Goal: Communication & Community: Answer question/provide support

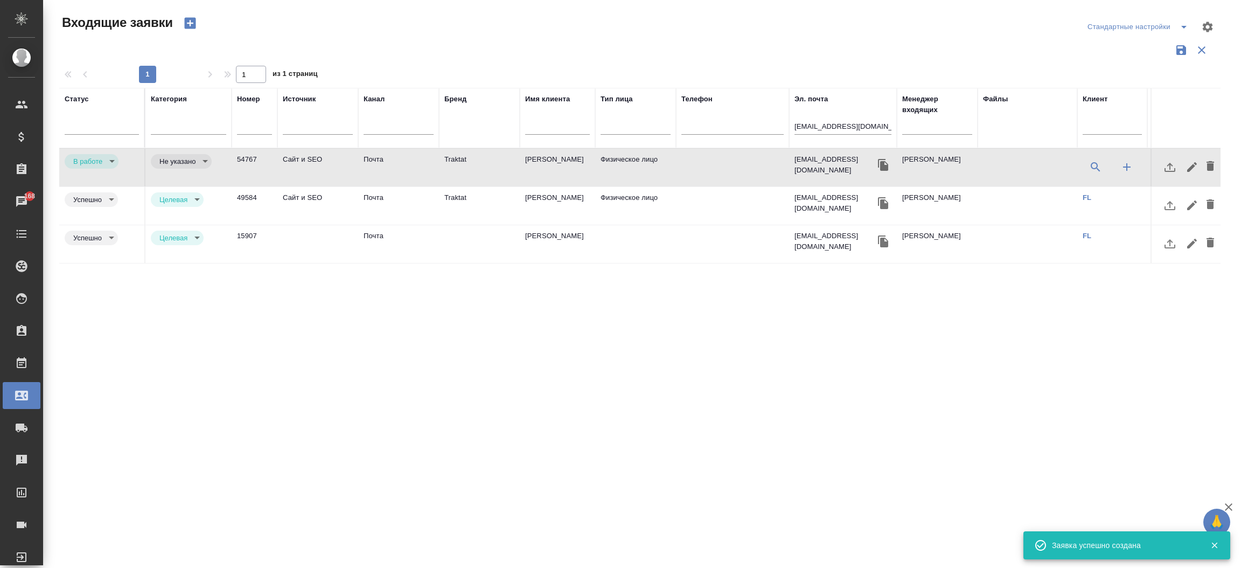
select select "RU"
click at [825, 118] on div "[EMAIL_ADDRESS][DOMAIN_NAME]" at bounding box center [842, 128] width 97 height 26
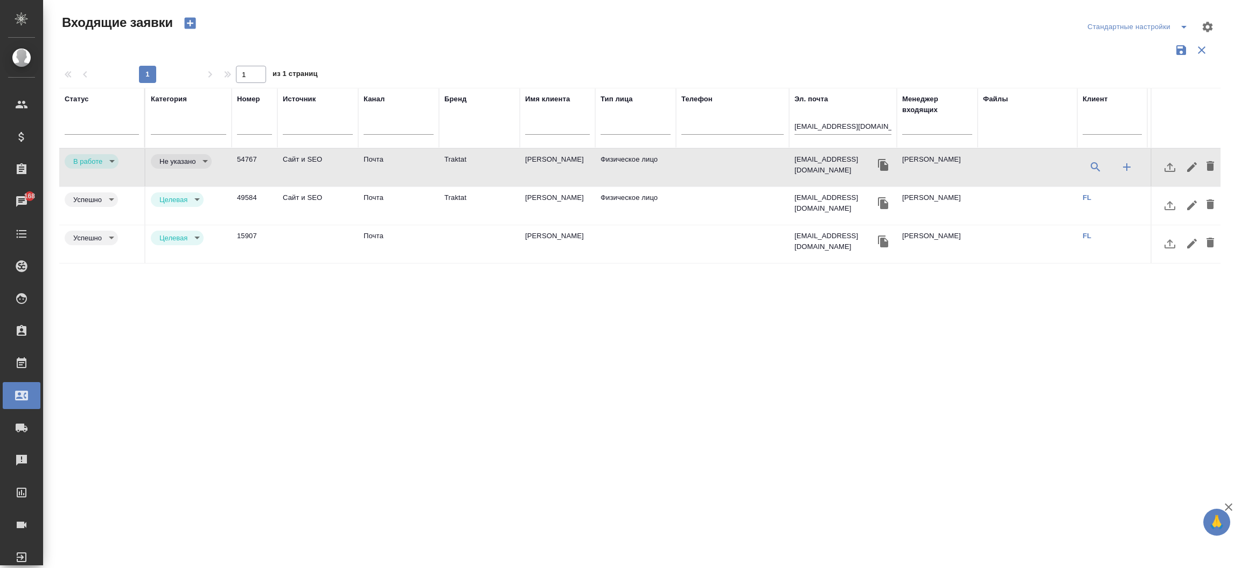
drag, startPoint x: 825, startPoint y: 118, endPoint x: 817, endPoint y: 124, distance: 9.7
click at [817, 124] on div "[EMAIL_ADDRESS][DOMAIN_NAME]" at bounding box center [842, 128] width 97 height 26
click at [817, 124] on input "[EMAIL_ADDRESS][DOMAIN_NAME]" at bounding box center [842, 127] width 97 height 13
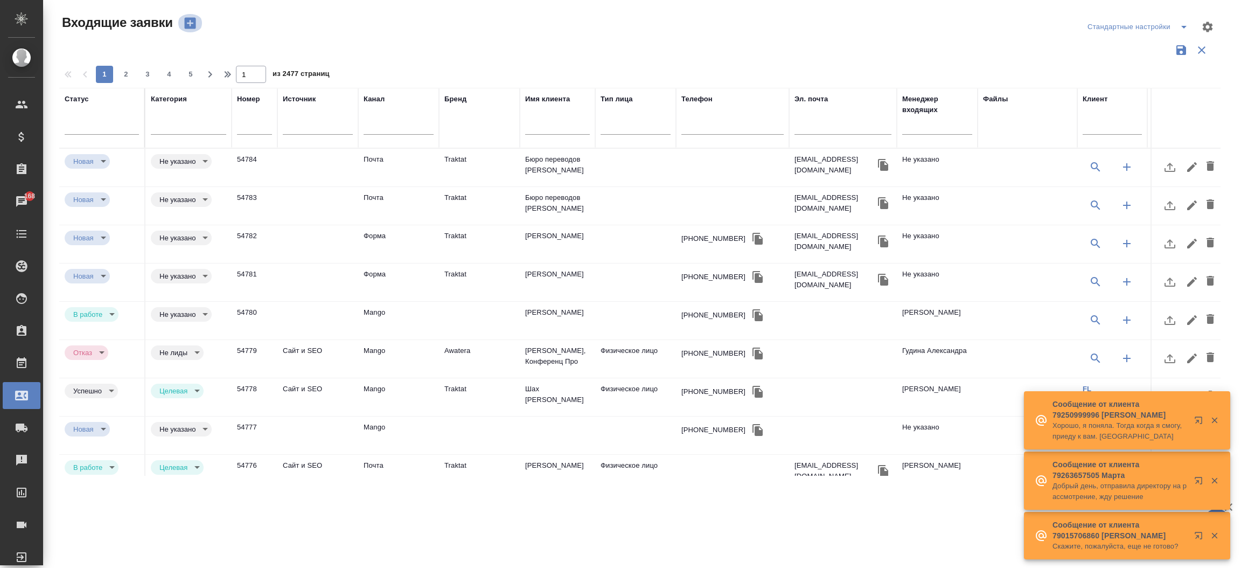
click at [187, 18] on icon "button" at bounding box center [189, 23] width 11 height 11
select select "RU"
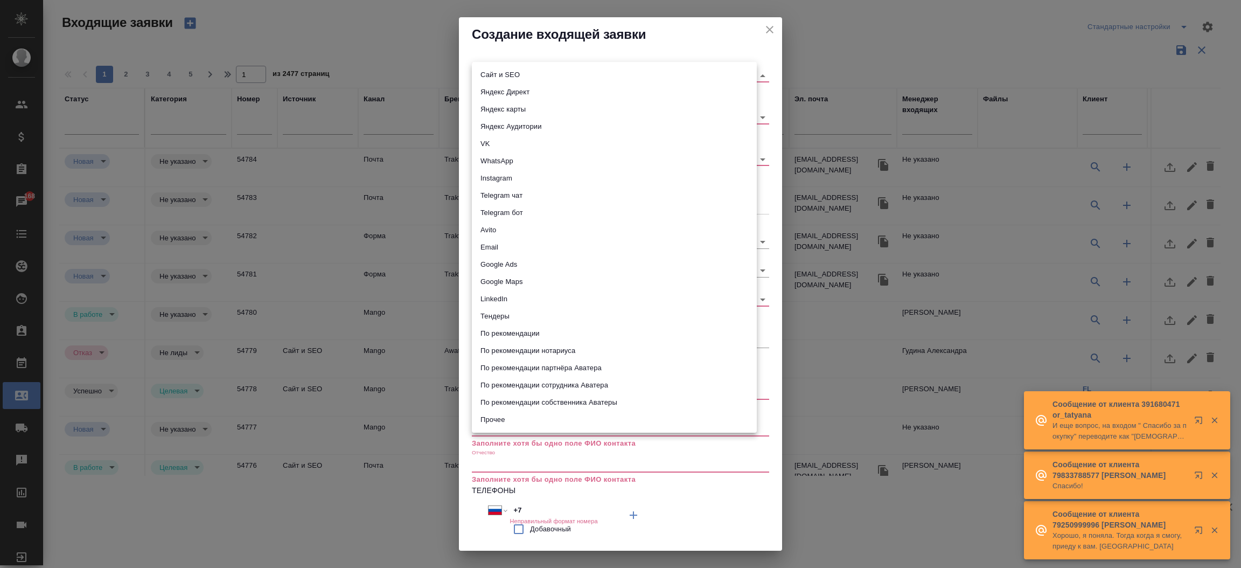
click at [493, 77] on body "🙏 .cls-1 fill:#fff; AWATERA [PERSON_NAME]prutko Клиенты Спецификации Заказы 168…" at bounding box center [620, 284] width 1241 height 568
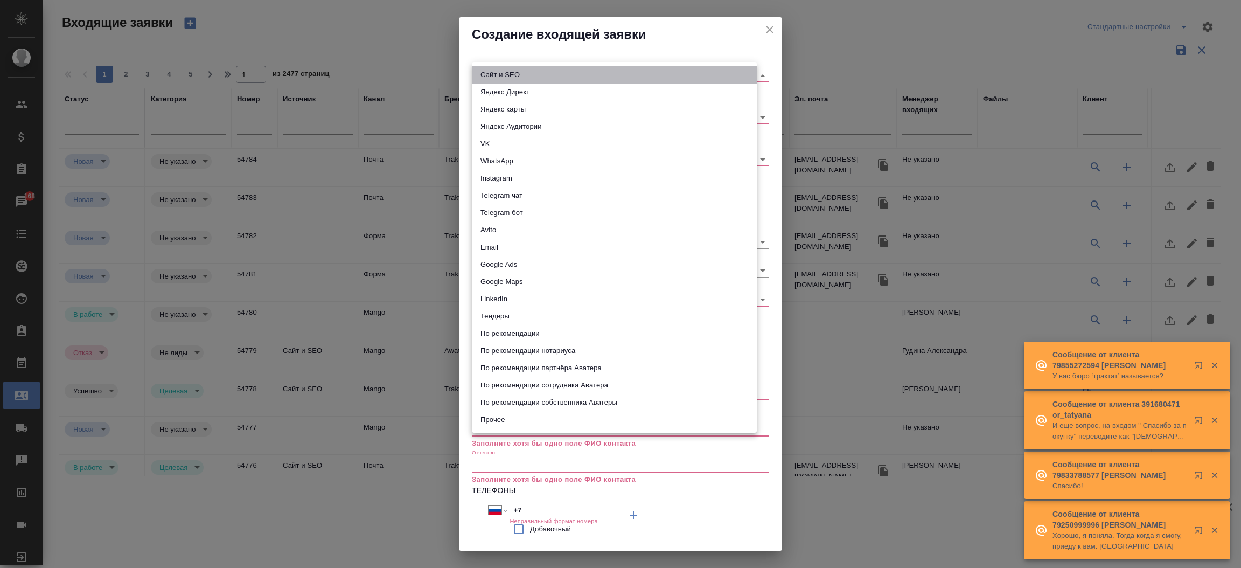
click at [493, 77] on li "Сайт и SEO" at bounding box center [614, 74] width 285 height 17
type input "seo"
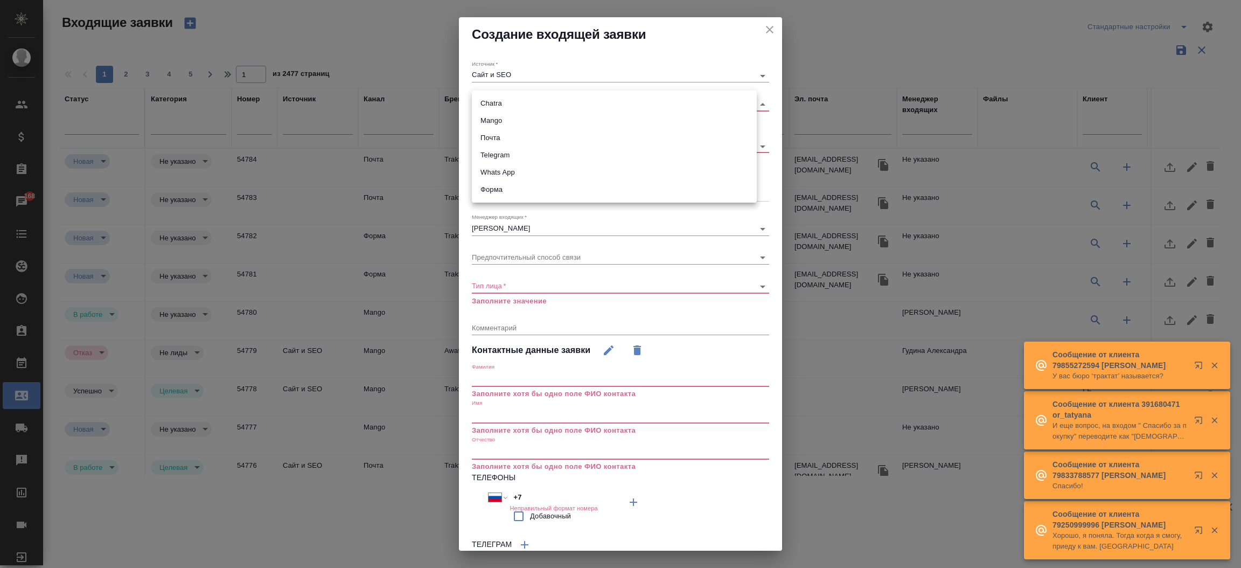
click at [499, 104] on body "🙏 .cls-1 fill:#fff; AWATERA [PERSON_NAME]prutko Клиенты Спецификации Заказы 168…" at bounding box center [620, 284] width 1241 height 568
click at [495, 185] on li "Форма" at bounding box center [614, 189] width 285 height 17
type input "63623f8939da55ae86e7274a"
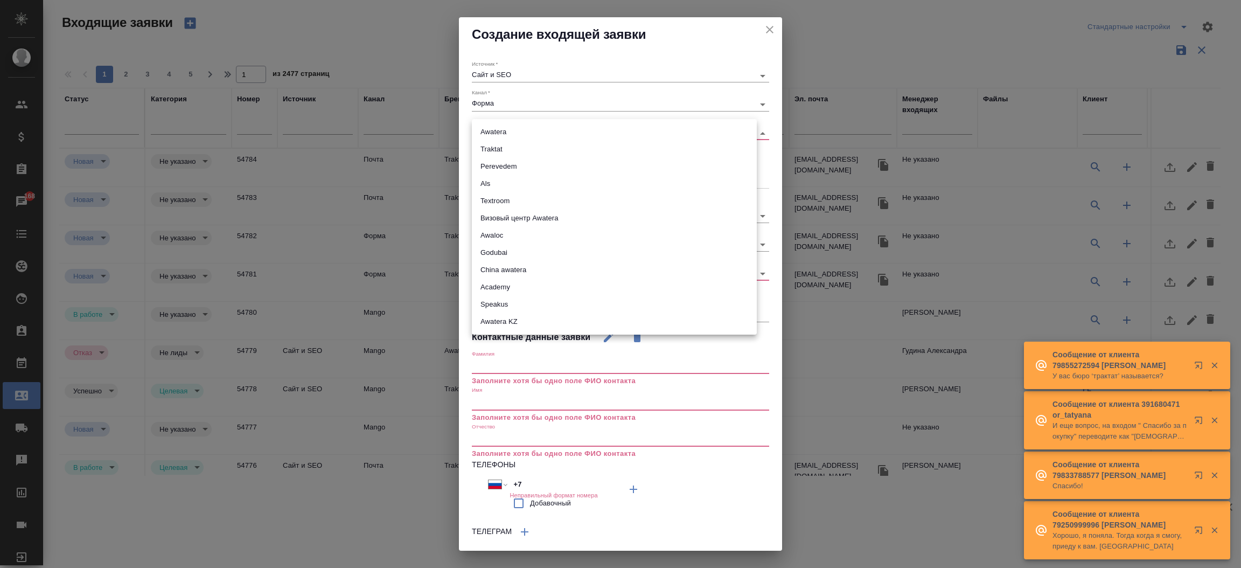
click at [491, 132] on body "🙏 .cls-1 fill:#fff; AWATERA [PERSON_NAME]prutko Клиенты Спецификации Заказы 168…" at bounding box center [620, 284] width 1241 height 568
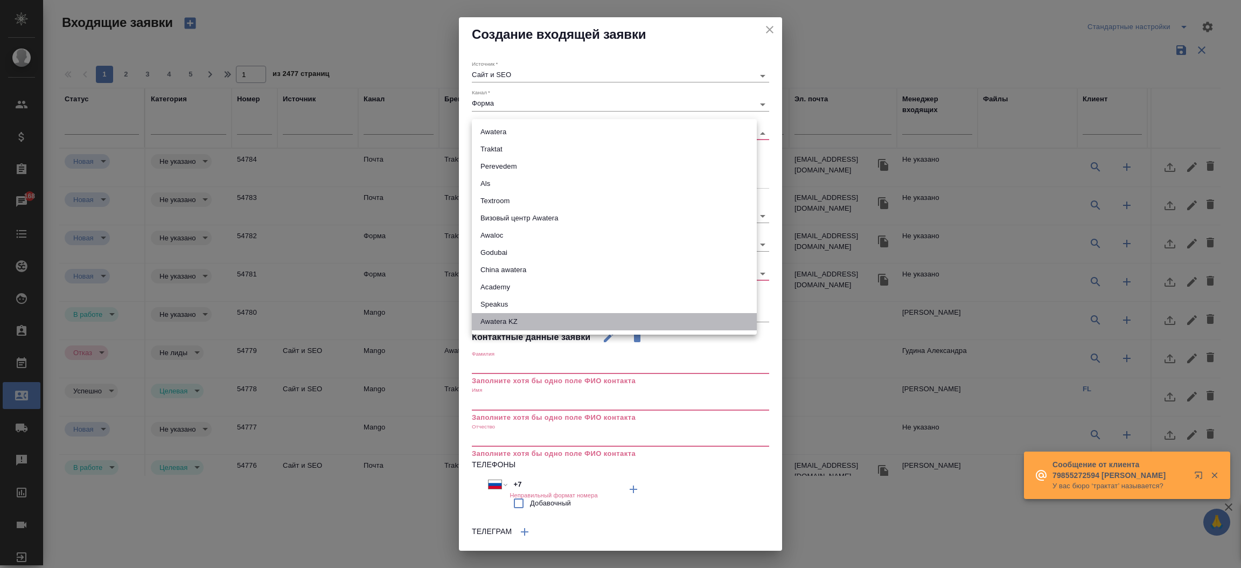
click at [487, 323] on li "Awatera KZ" at bounding box center [614, 321] width 285 height 17
type input "awateraKz"
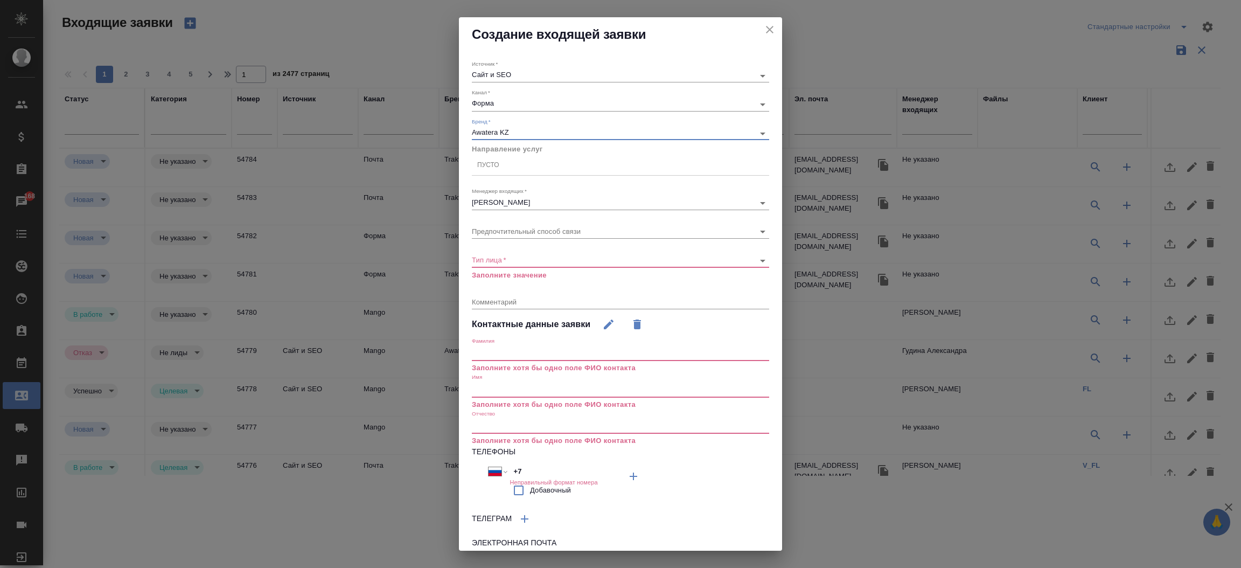
click at [486, 267] on div "Тип лица   * ​ Заполните значение" at bounding box center [620, 262] width 297 height 35
click at [486, 257] on body "🙏 .cls-1 fill:#fff; AWATERA [PERSON_NAME]prutko Клиенты Спецификации Заказы 168…" at bounding box center [620, 284] width 1241 height 568
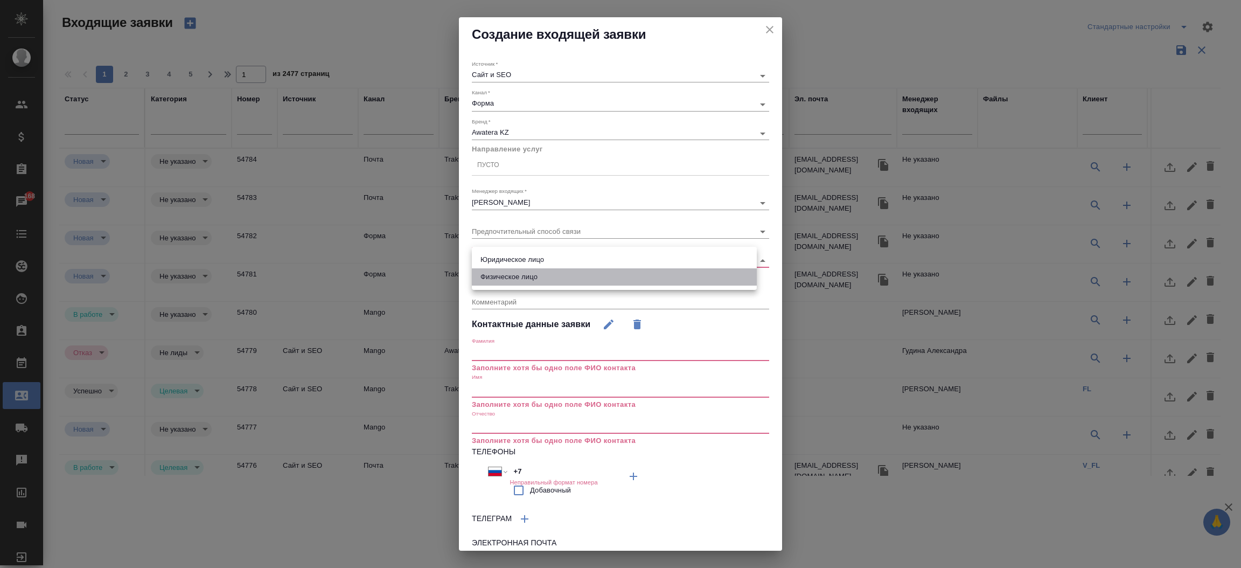
click at [488, 271] on li "Физическое лицо" at bounding box center [614, 276] width 285 height 17
type input "private"
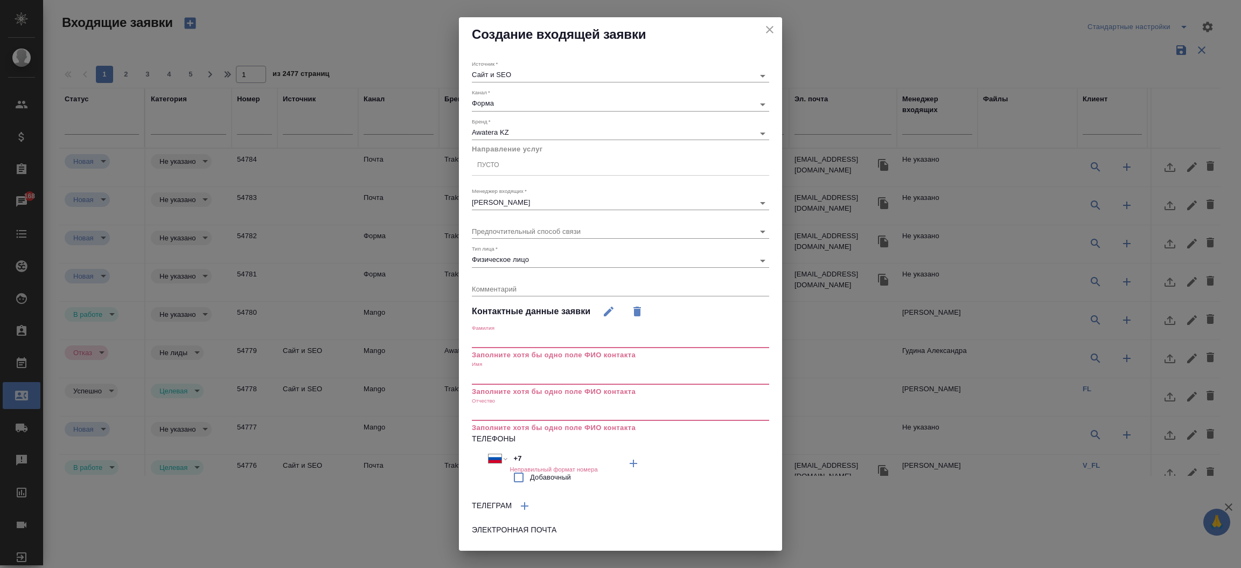
click at [508, 370] on input "text" at bounding box center [620, 376] width 297 height 15
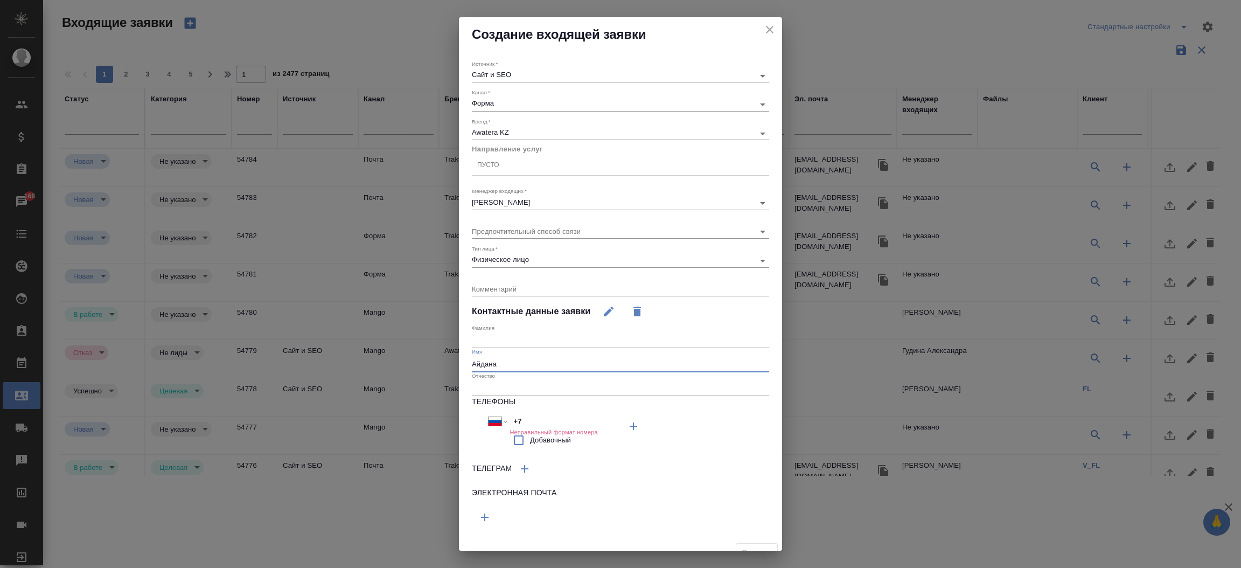
type input "Айдана"
click at [531, 418] on input "+7" at bounding box center [556, 421] width 94 height 16
click at [531, 418] on input "+7" at bounding box center [556, 422] width 94 height 16
paste input "[PHONE_NUMBER]"
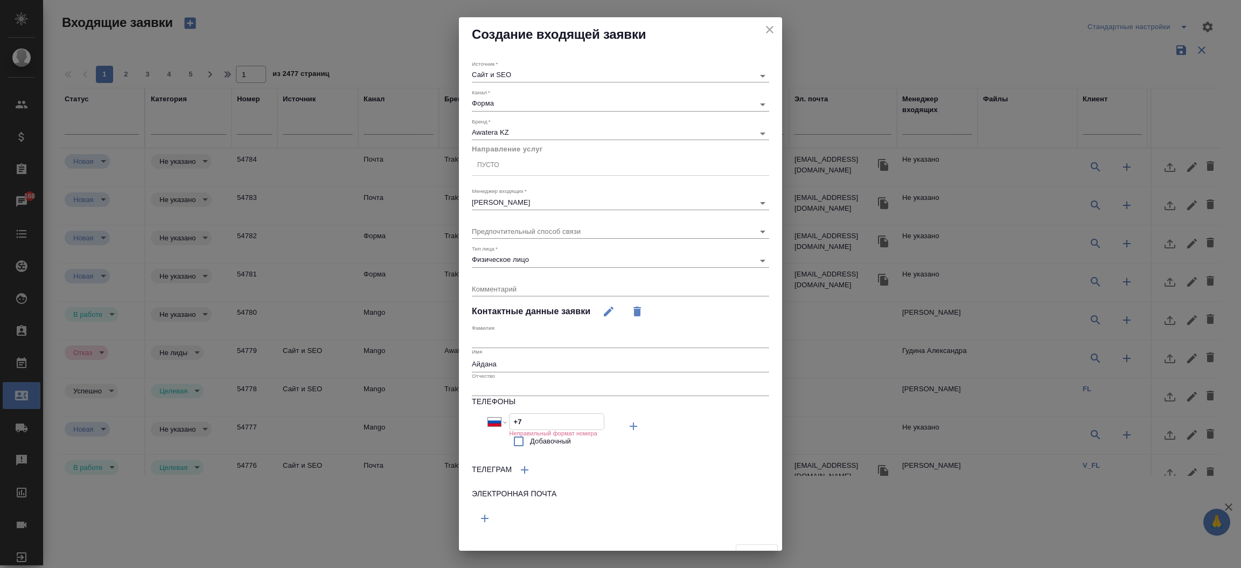
type input "[PHONE_NUMBER]"
select select "KZ"
type input "[PHONE_NUMBER]"
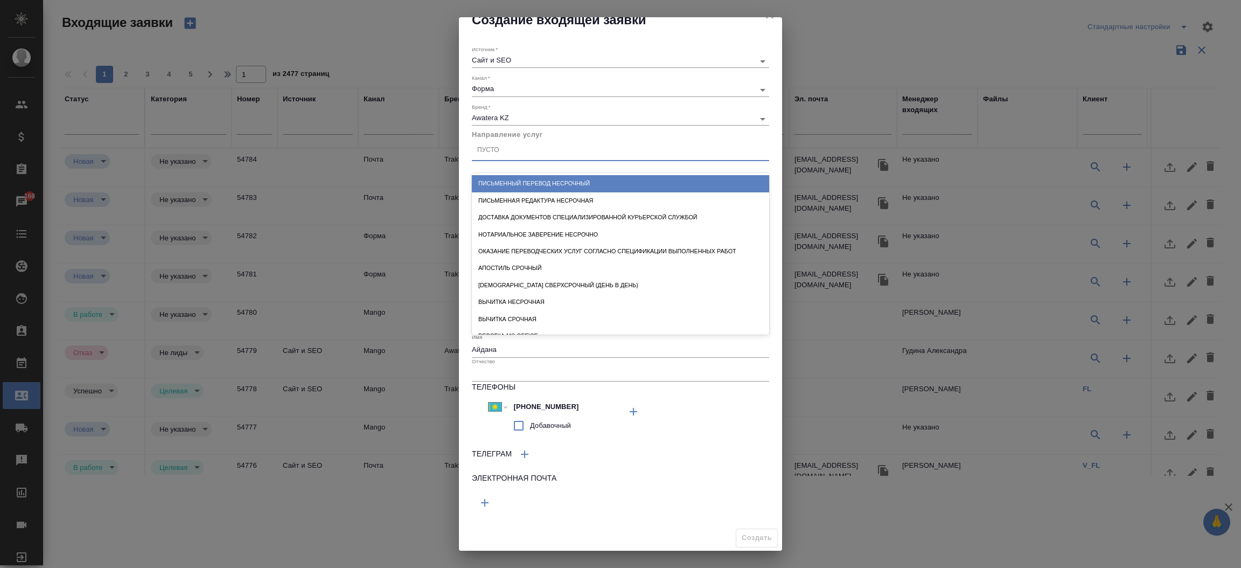
click at [515, 157] on div "Пусто" at bounding box center [620, 151] width 297 height 16
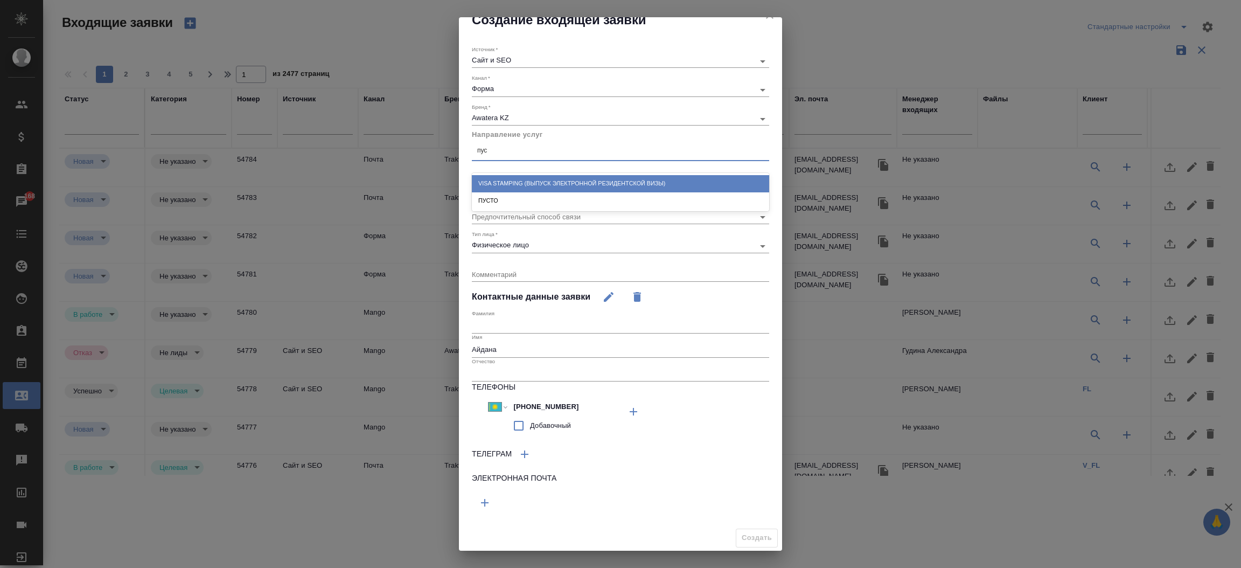
type input "пуст"
click at [515, 179] on div "ПУСТО" at bounding box center [620, 183] width 297 height 17
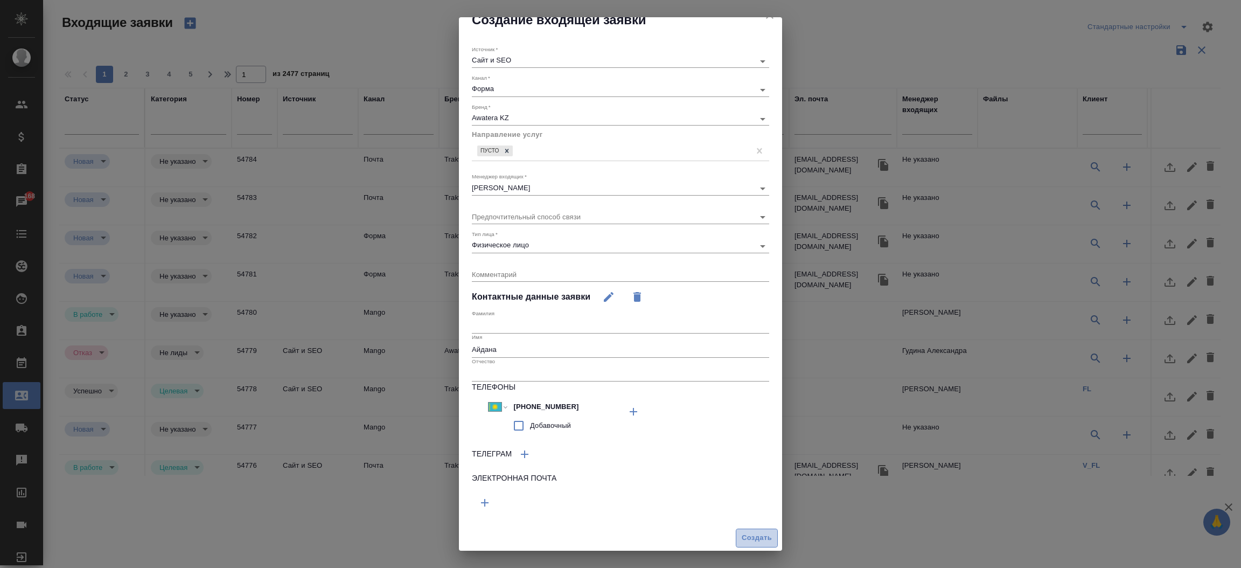
click at [741, 530] on button "Создать" at bounding box center [757, 537] width 42 height 19
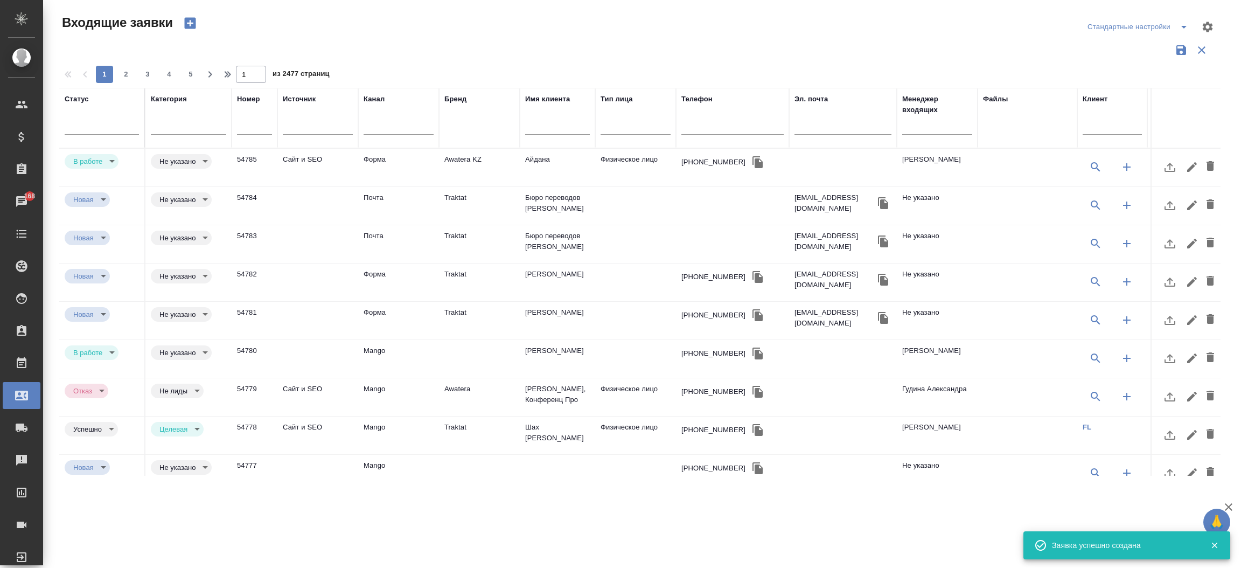
click at [502, 154] on td "Awatera KZ" at bounding box center [479, 168] width 81 height 38
drag, startPoint x: 741, startPoint y: 530, endPoint x: 502, endPoint y: 154, distance: 445.4
click at [502, 154] on td "Awatera KZ" at bounding box center [479, 168] width 81 height 38
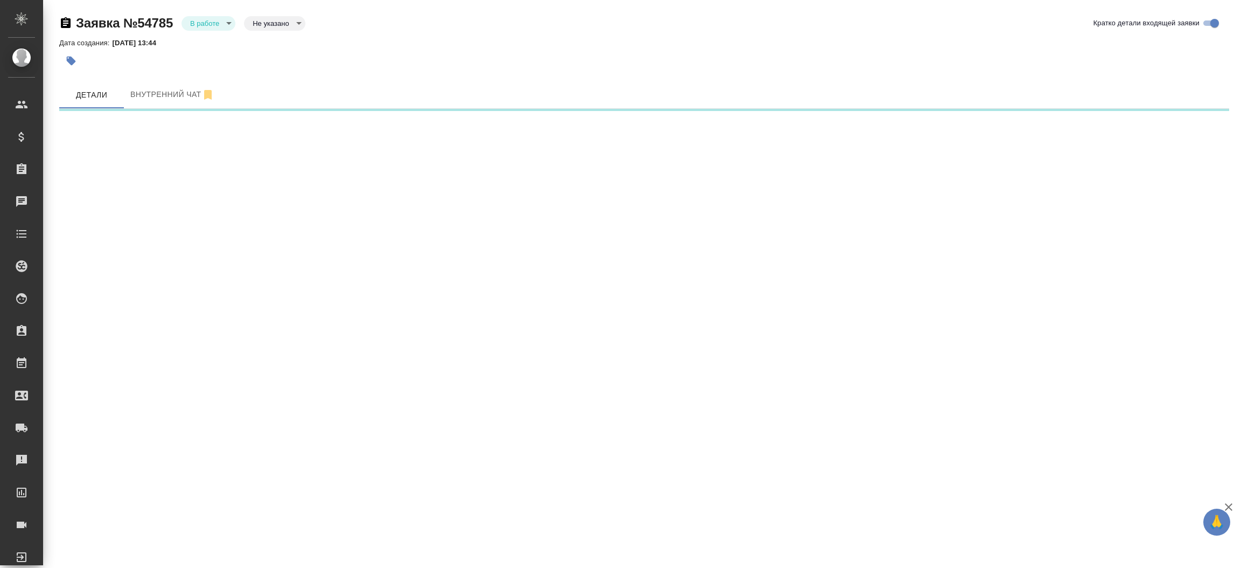
select select "RU"
select select "KZ"
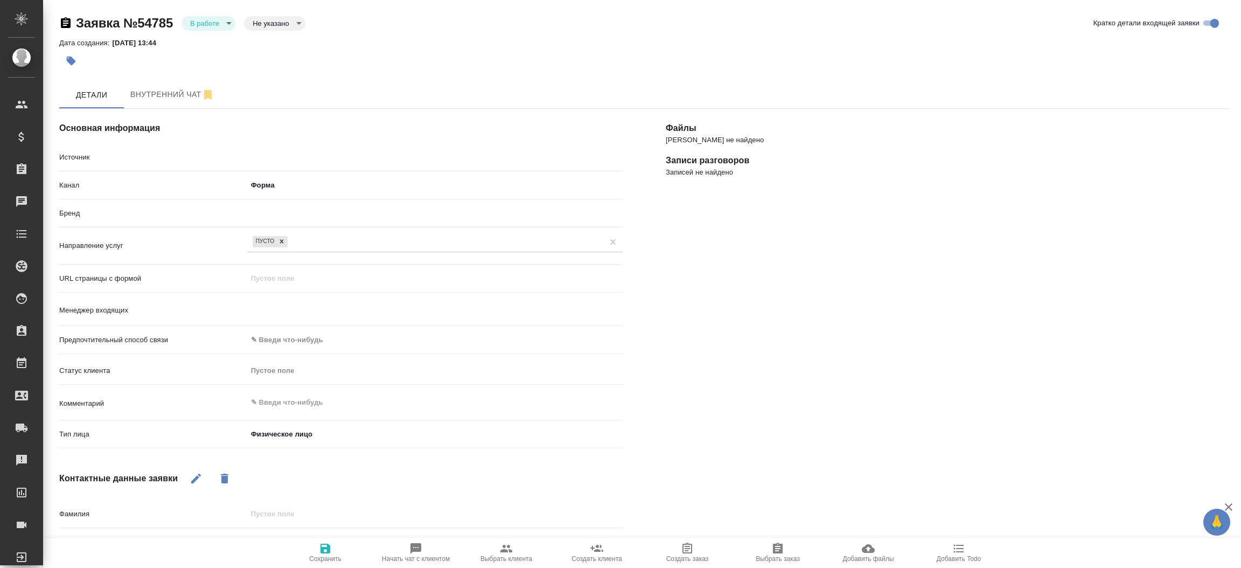
type textarea "x"
type input "[PERSON_NAME]"
click at [428, 544] on span "Начать чат с клиентом" at bounding box center [416, 552] width 78 height 20
type textarea "x"
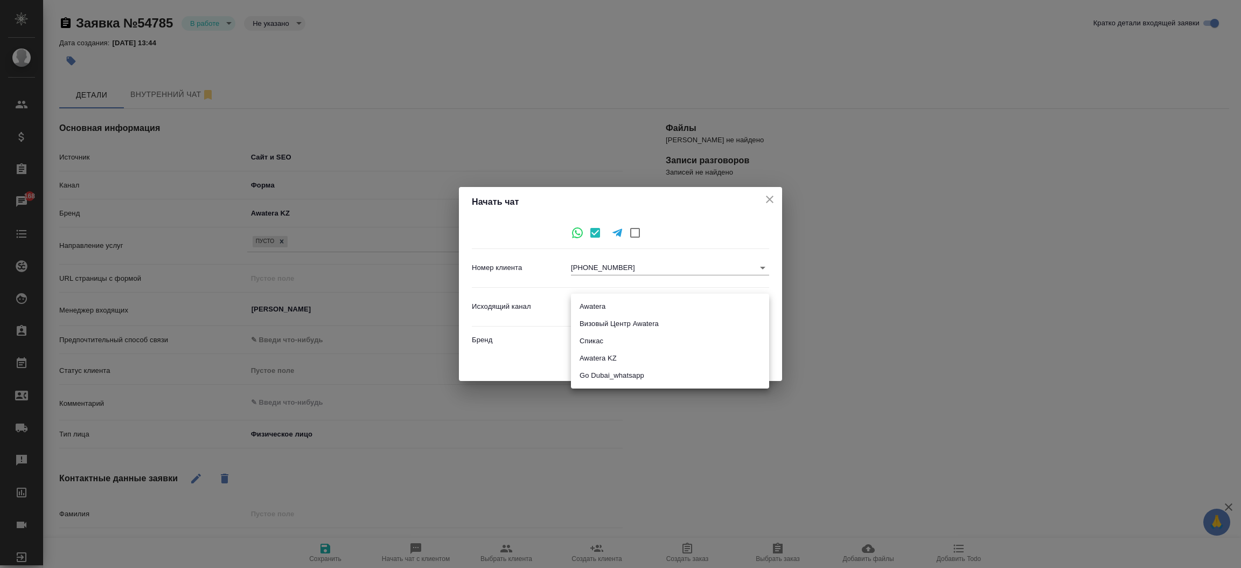
click at [705, 307] on body "🙏 .cls-1 fill:#fff; AWATERA Прутько Ирина i.prutko Клиенты Спецификации Заказы …" at bounding box center [620, 284] width 1241 height 568
click at [681, 352] on li "Awatera KZ" at bounding box center [670, 357] width 198 height 17
type input "8"
click at [733, 365] on span "Начать" at bounding box center [746, 363] width 26 height 12
type textarea "x"
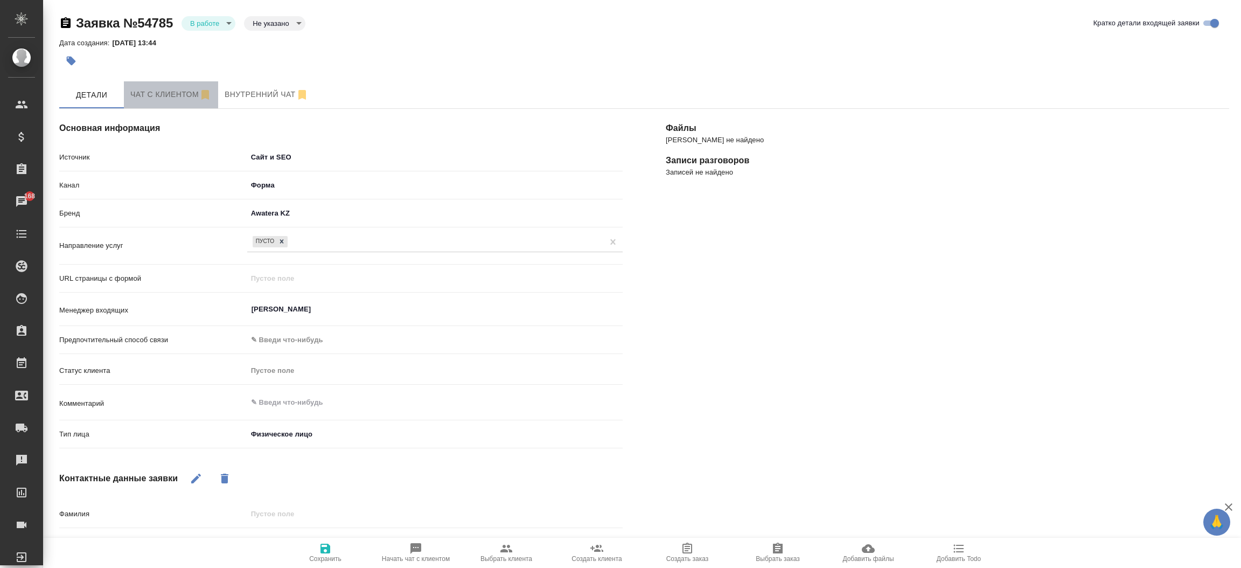
click at [164, 93] on span "Чат с клиентом" at bounding box center [170, 94] width 81 height 13
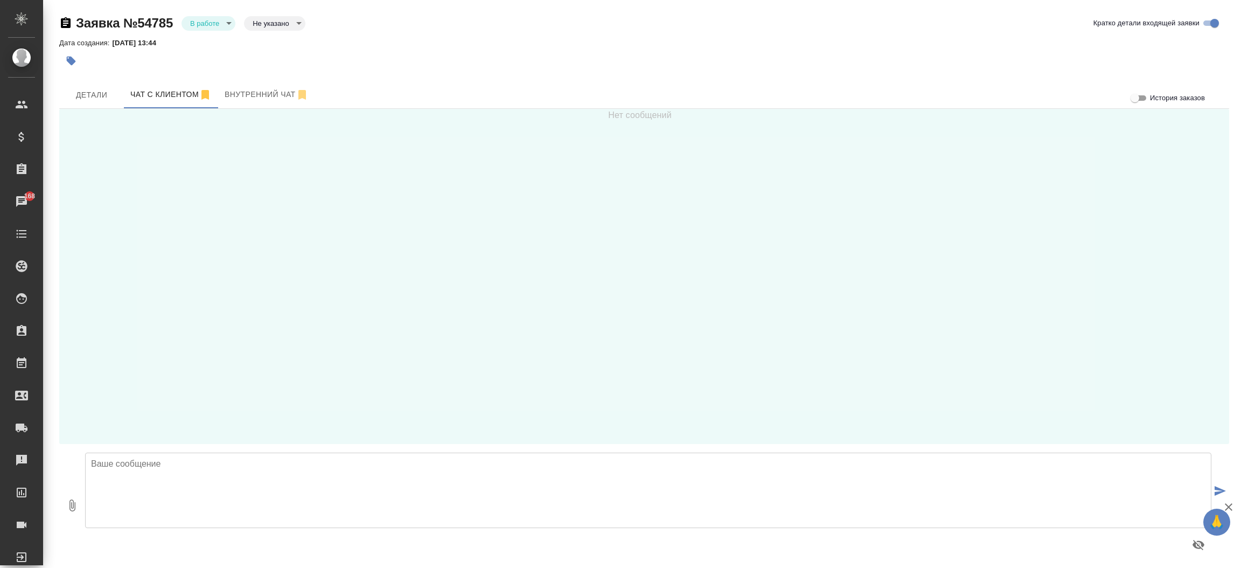
click at [169, 474] on textarea at bounding box center [648, 489] width 1126 height 75
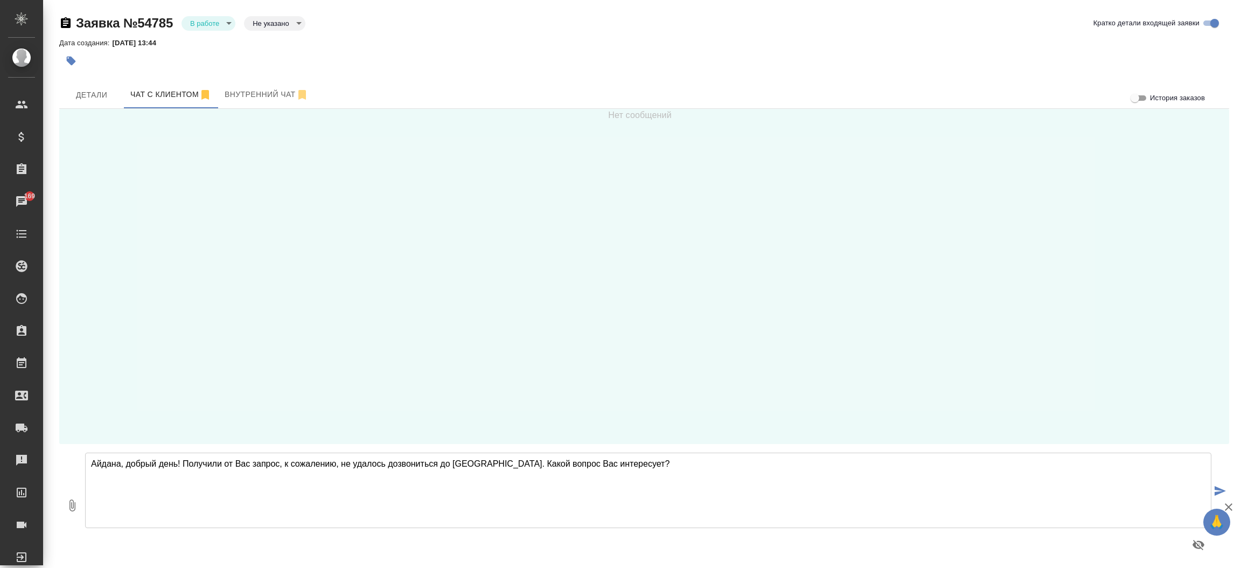
type textarea "Айдана, добрый день! Получили от Вас запрос, к сожалению, не удалось дозвонитьс…"
